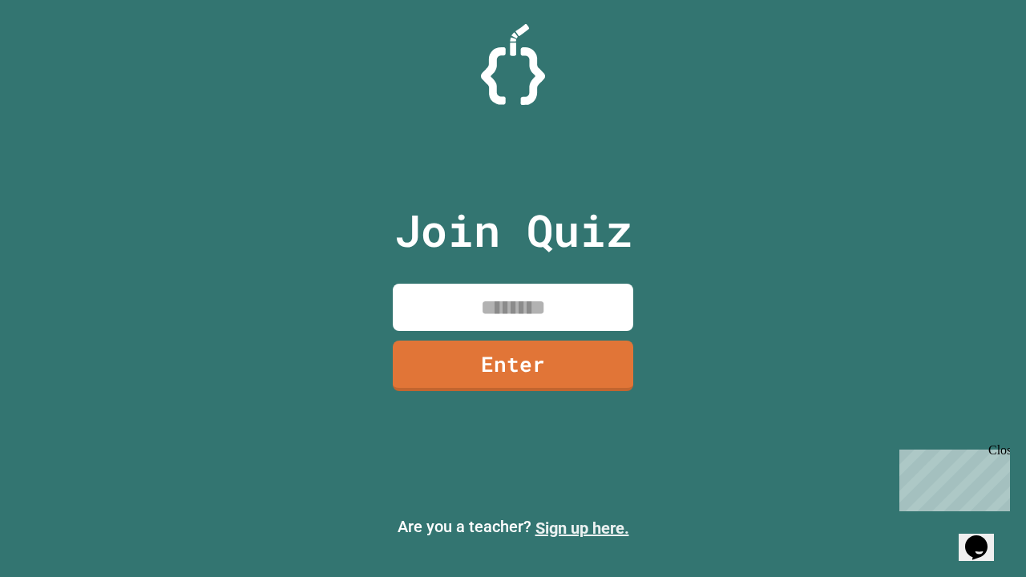
click at [582, 528] on link "Sign up here." at bounding box center [583, 528] width 94 height 19
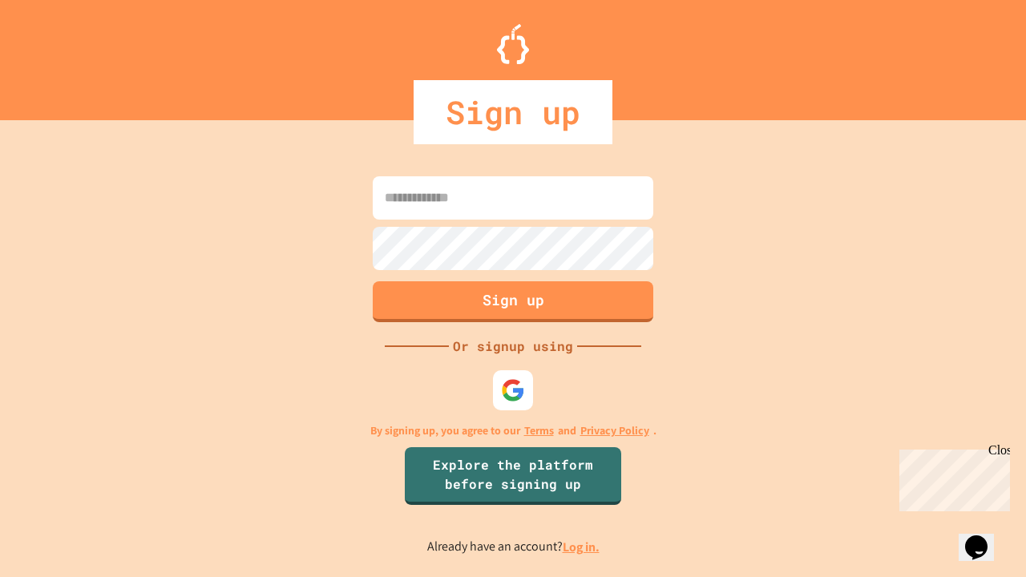
click at [582, 547] on link "Log in." at bounding box center [581, 547] width 37 height 17
